Goal: Information Seeking & Learning: Learn about a topic

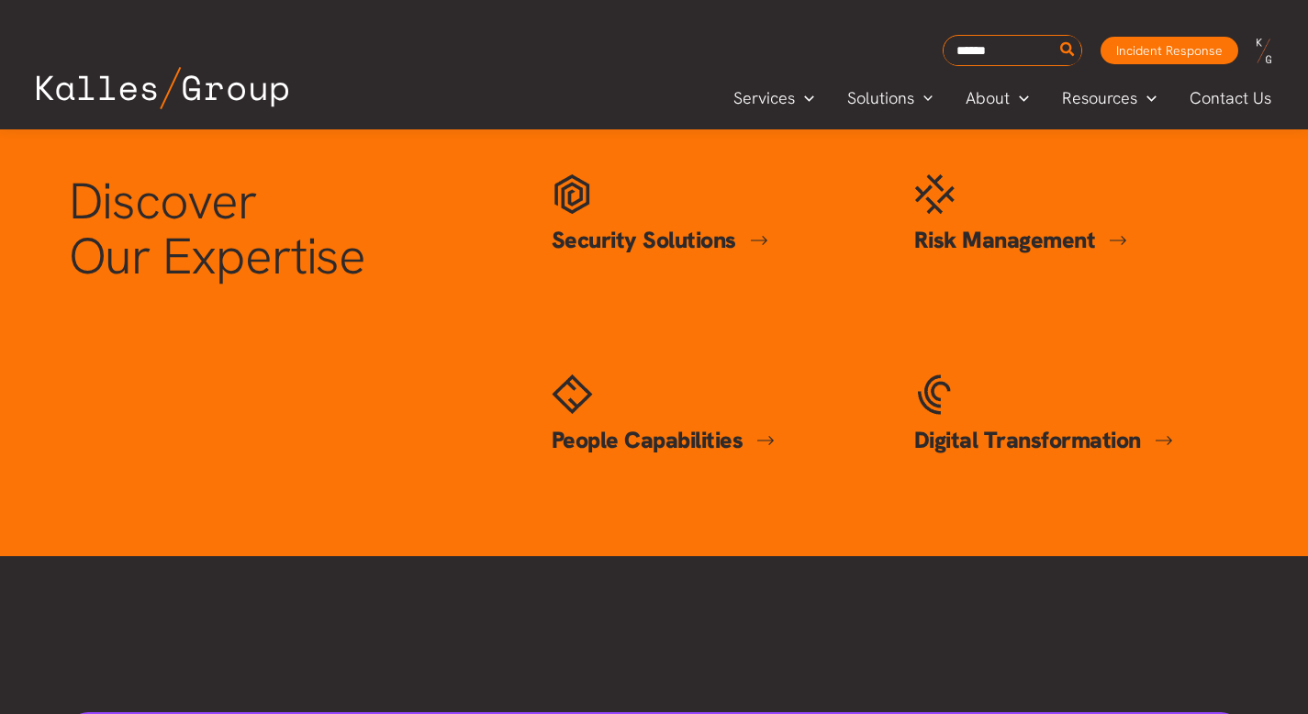
scroll to position [799, 0]
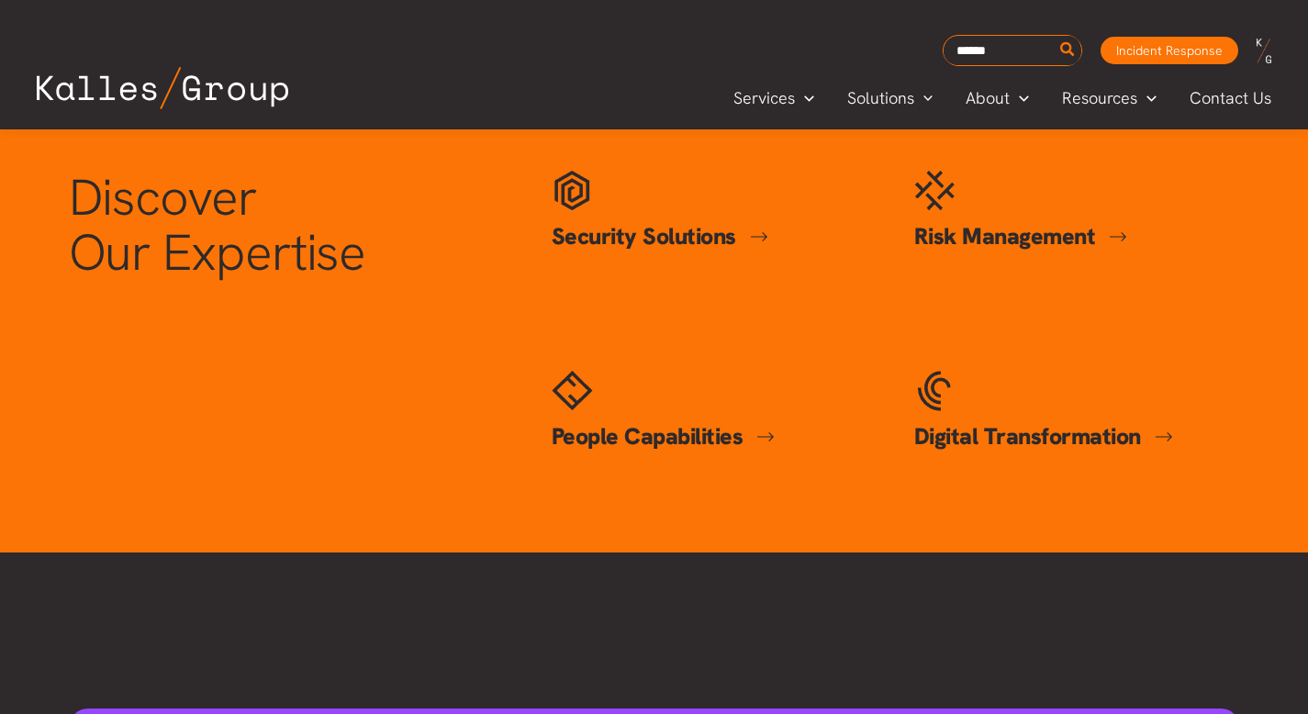
click at [759, 233] on link "Security Solutions" at bounding box center [660, 236] width 217 height 30
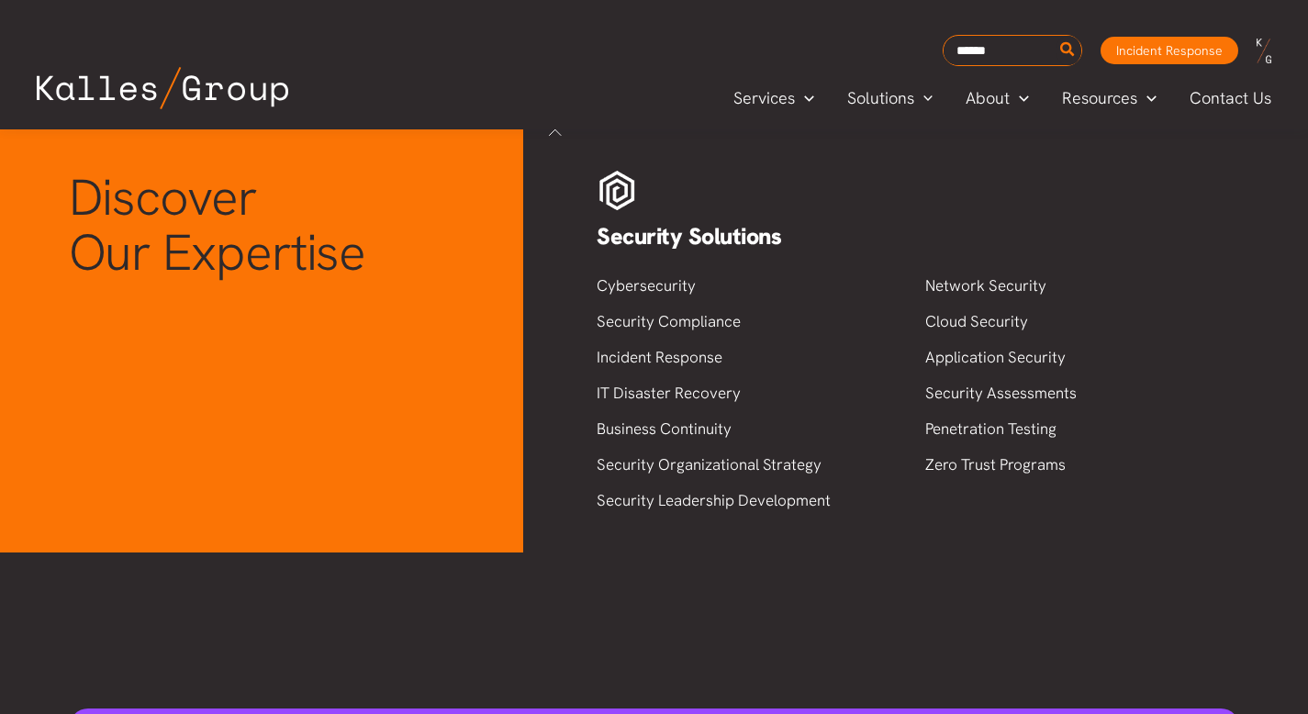
click at [424, 331] on div "Discover Our Expertise Security Solutions Security Solutions Cybersecurity Secu…" at bounding box center [655, 320] width 1208 height 336
click at [450, 320] on div "Discover Our Expertise Security Solutions Security Solutions Cybersecurity Secu…" at bounding box center [655, 320] width 1208 height 336
click at [561, 131] on link at bounding box center [555, 129] width 27 height 27
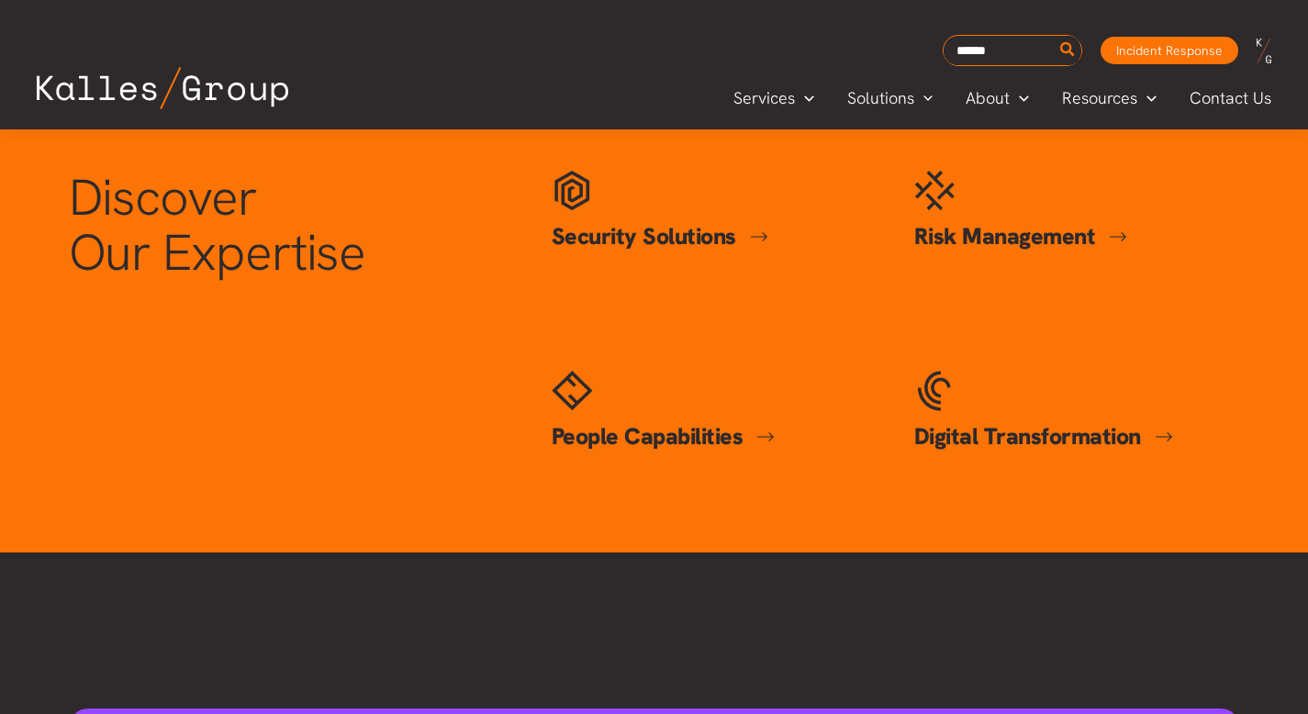
click at [1122, 233] on link "Risk Management" at bounding box center [1022, 236] width 214 height 30
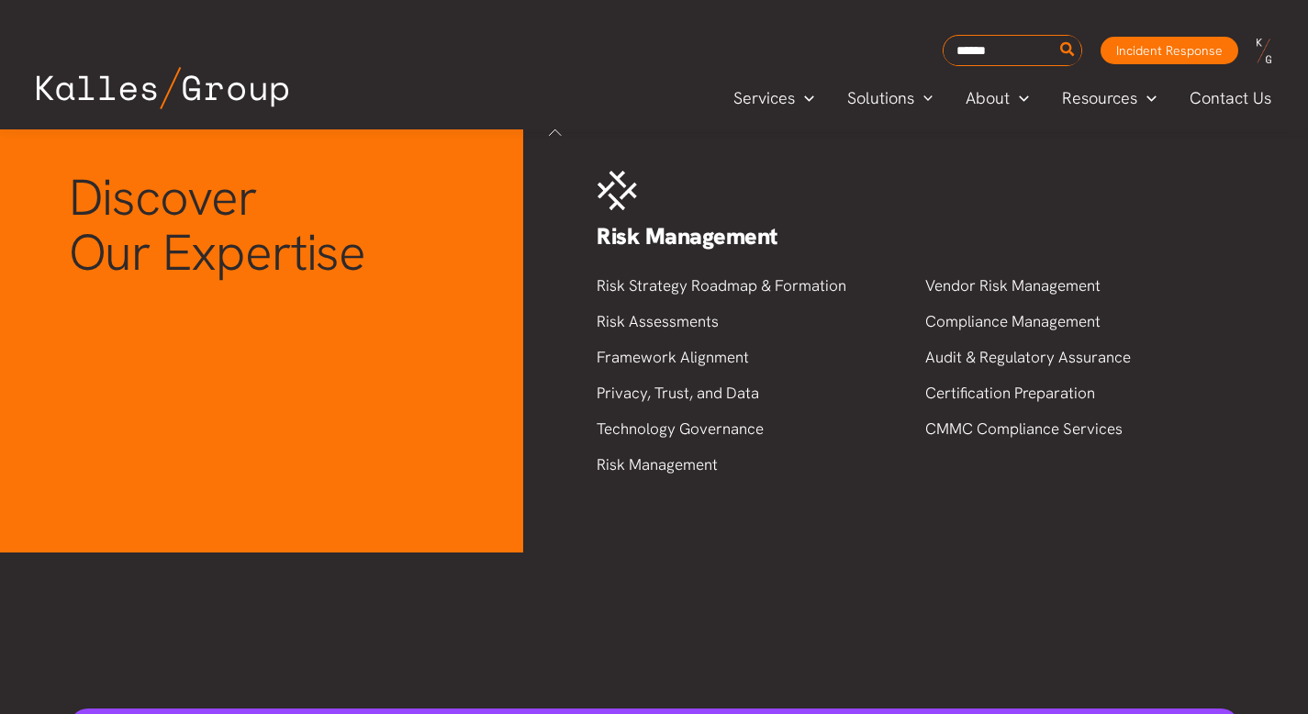
click at [551, 132] on link at bounding box center [555, 129] width 27 height 27
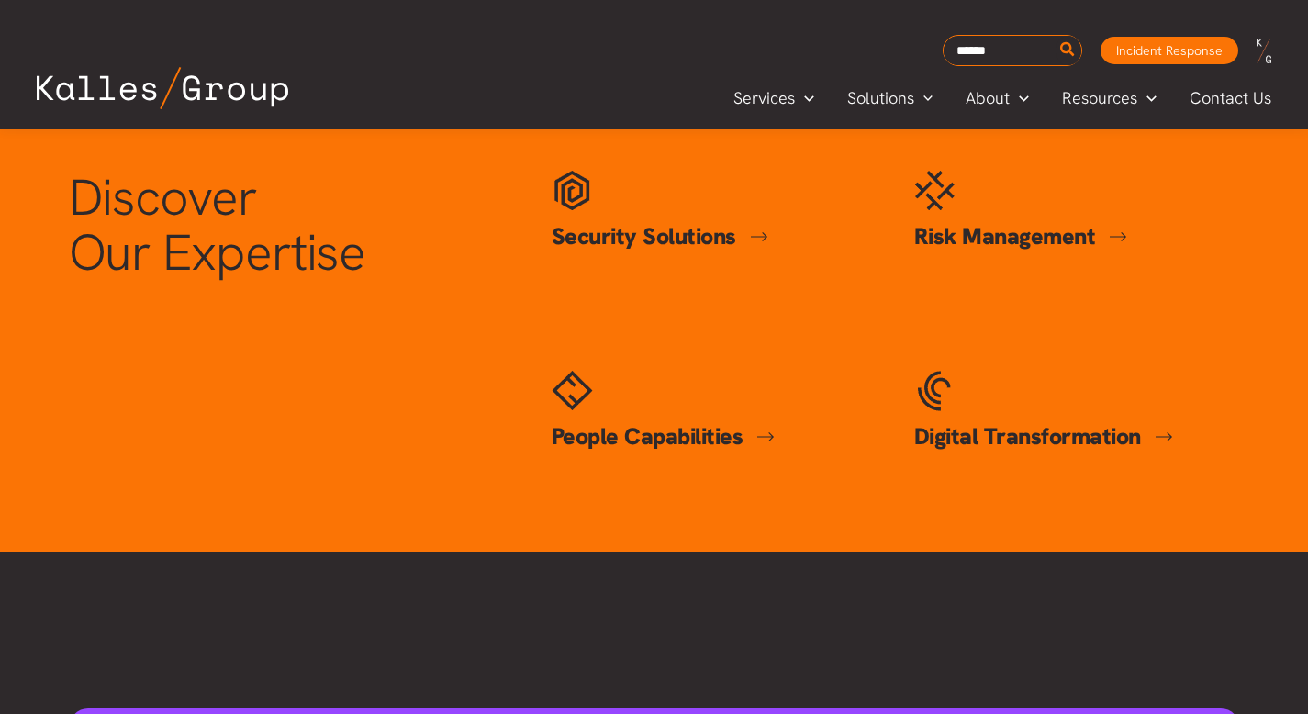
click at [766, 433] on link "People Capabilities" at bounding box center [664, 436] width 224 height 30
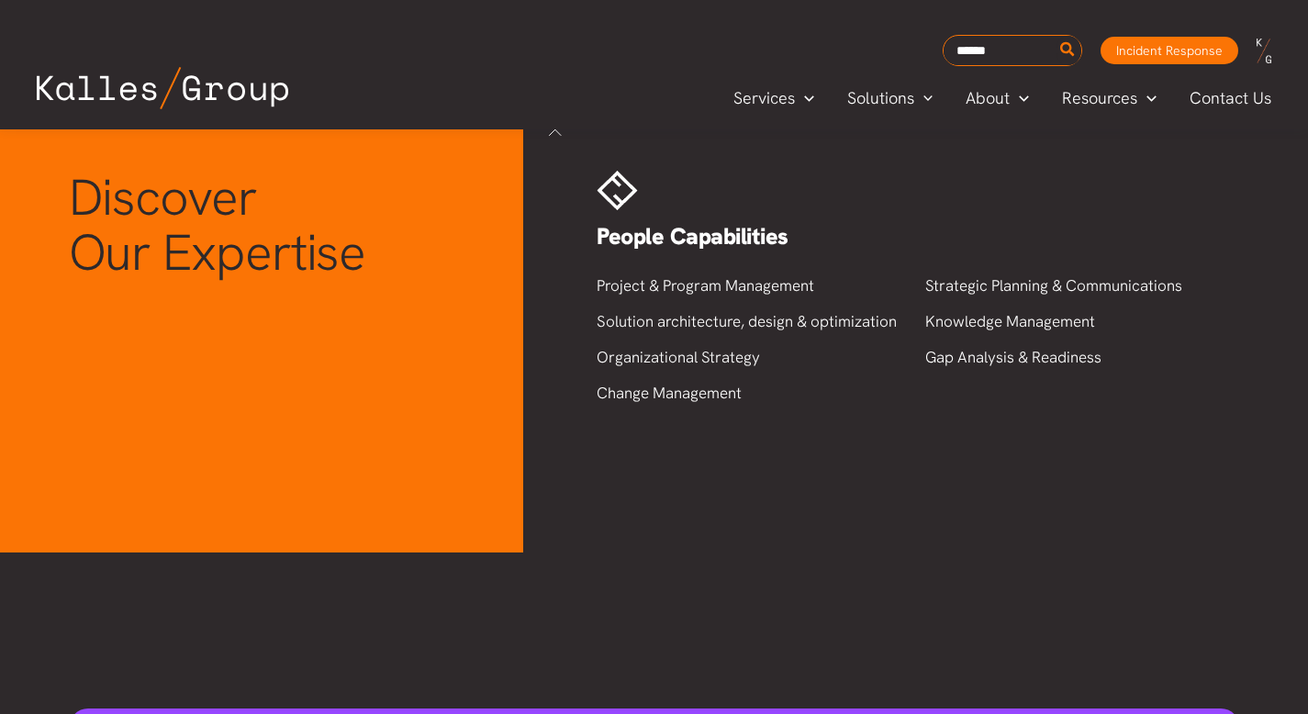
click at [505, 148] on div "Discover Our Expertise Security Solutions Security Solutions Cybersecurity Secu…" at bounding box center [654, 324] width 1308 height 455
click at [553, 128] on div "Services Menu Toggle Mega Menu Security Solutions Cybersecurity Security Compli…" at bounding box center [654, 97] width 1308 height 64
click at [556, 135] on link at bounding box center [555, 129] width 27 height 27
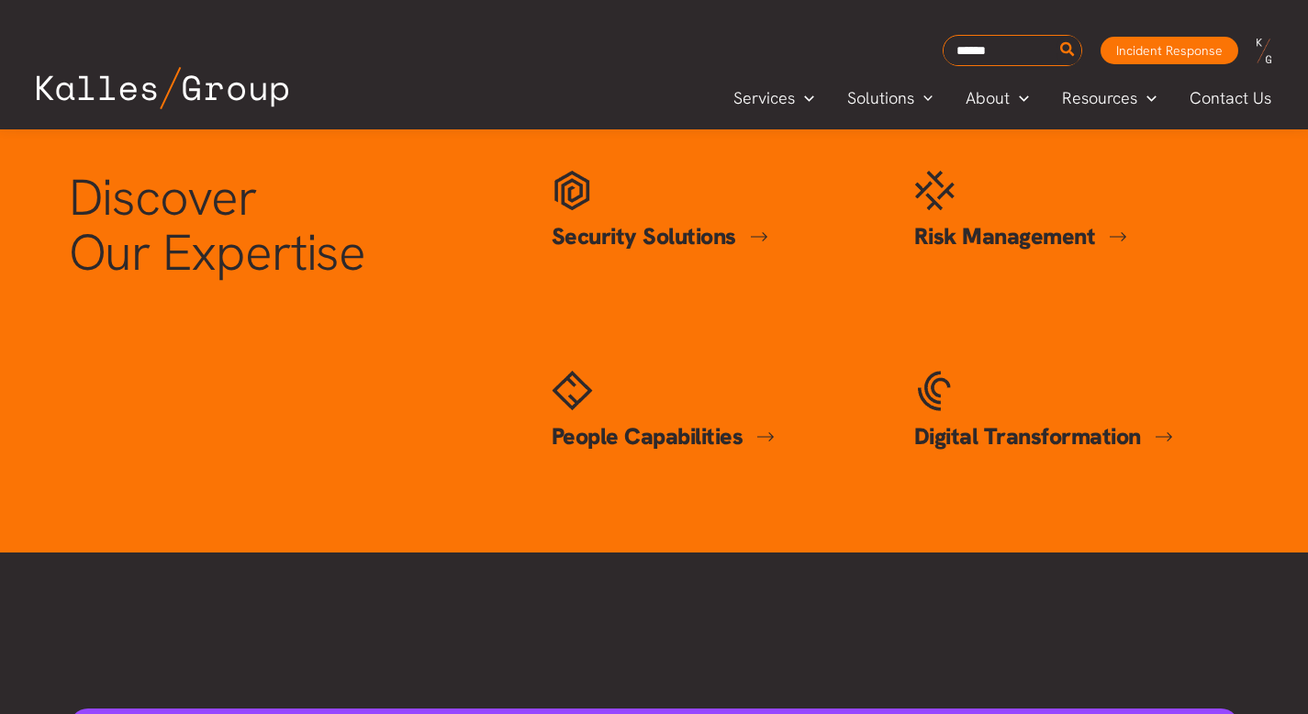
click at [1167, 437] on link "Digital Transformation" at bounding box center [1044, 436] width 259 height 30
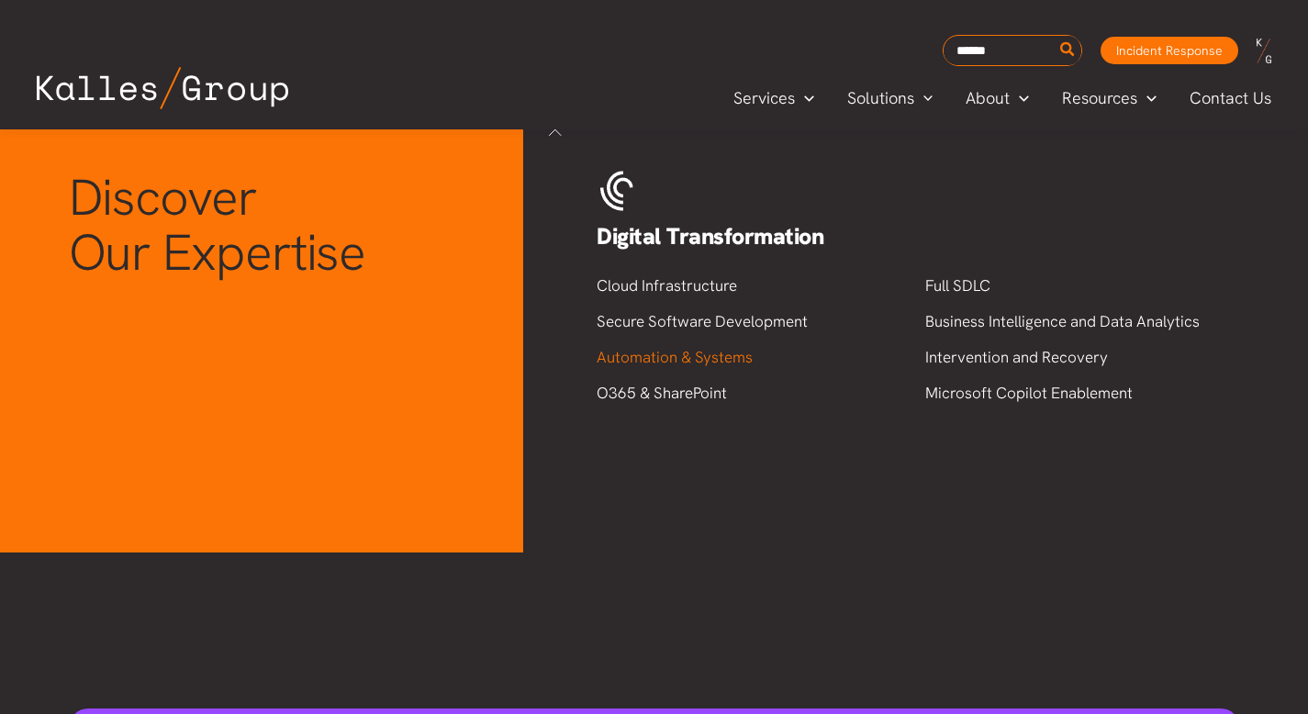
click at [731, 356] on link "Automation & Systems" at bounding box center [675, 357] width 156 height 20
